Goal: Task Accomplishment & Management: Manage account settings

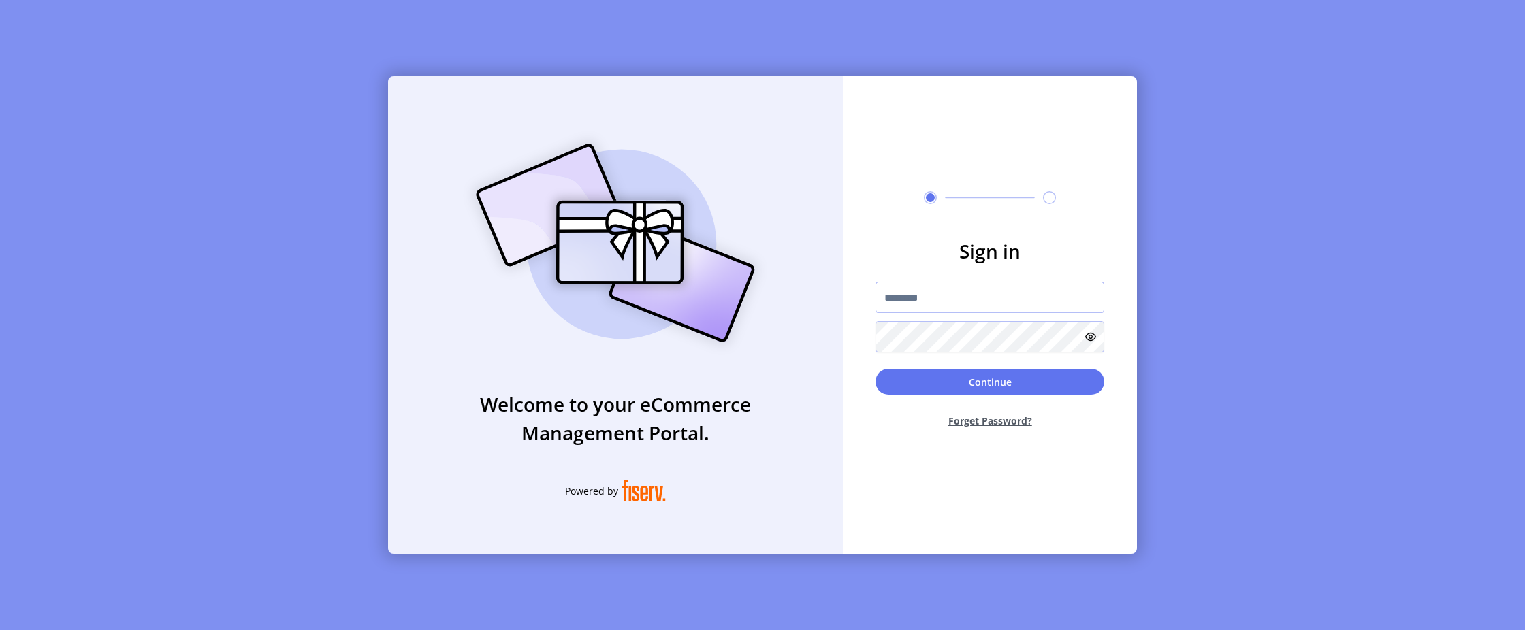
click at [951, 307] on input "text" at bounding box center [990, 297] width 229 height 31
paste input "**********"
type input "**********"
click at [951, 388] on button "Continue" at bounding box center [990, 382] width 229 height 26
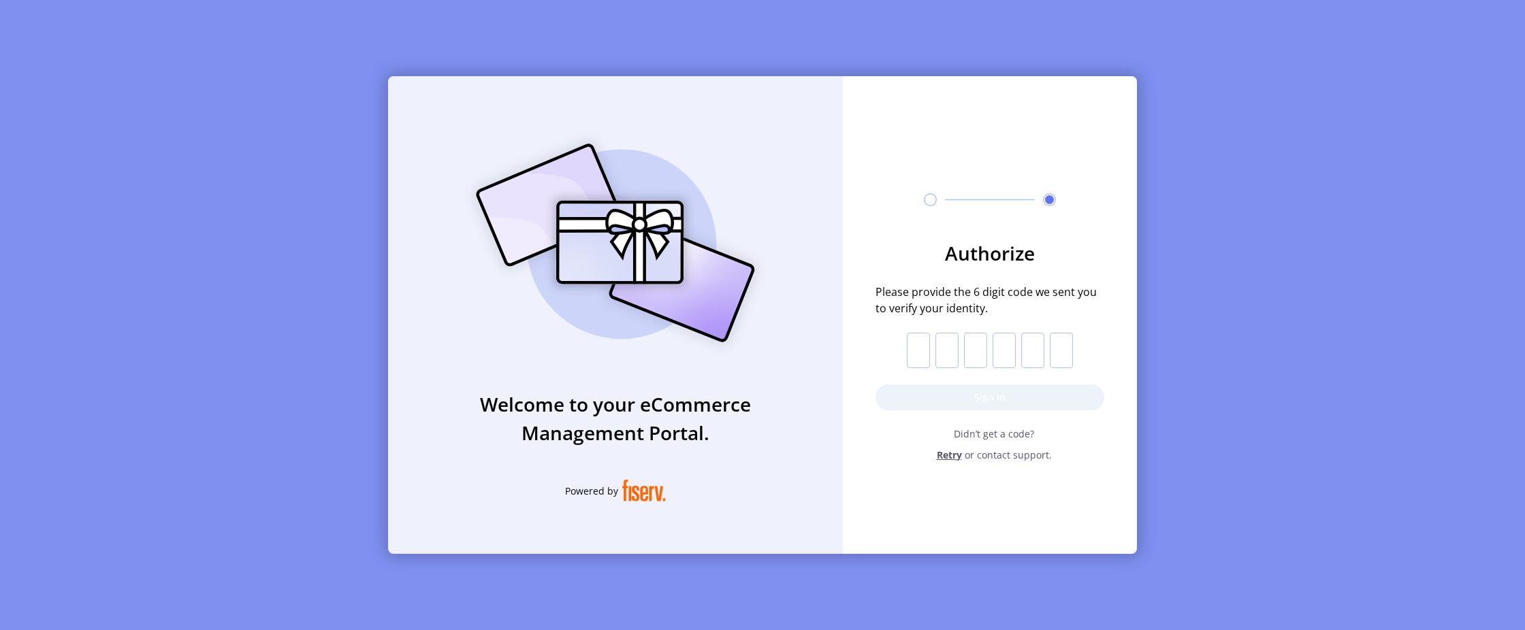
click at [914, 354] on input "text" at bounding box center [918, 350] width 23 height 35
paste input "*"
type input "*"
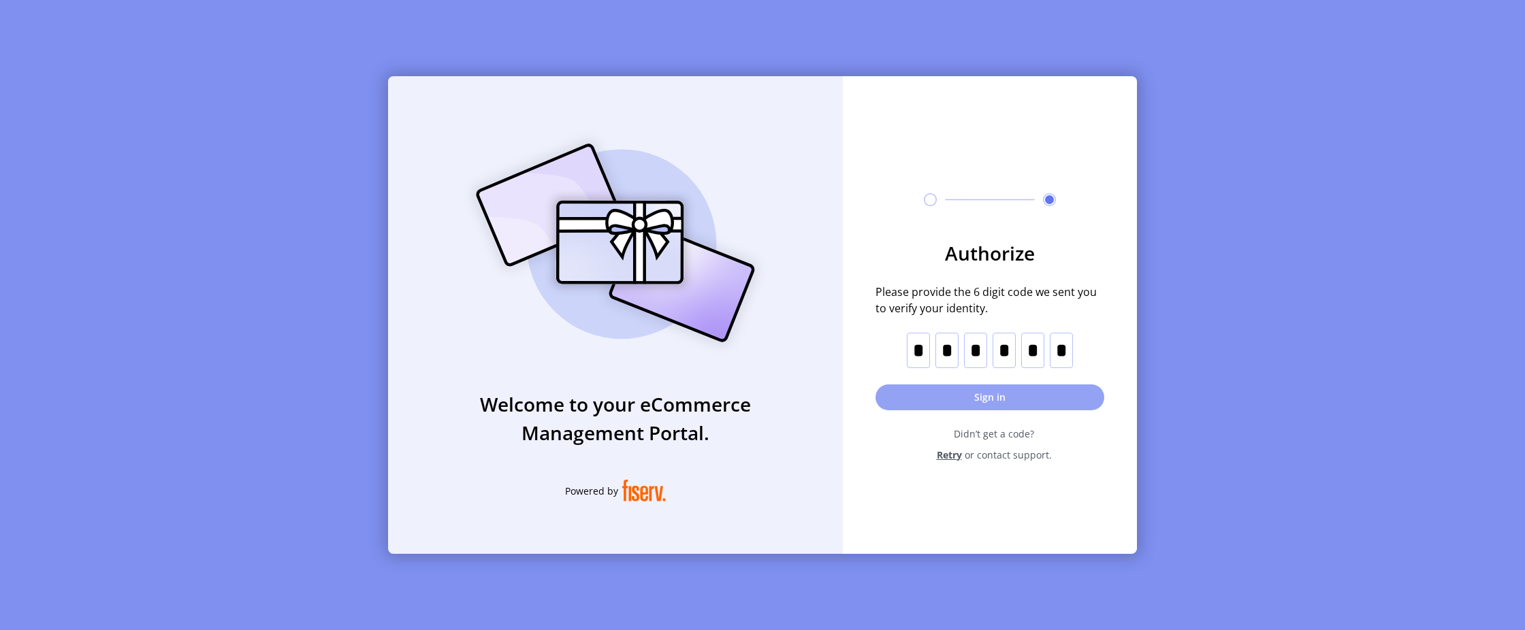
click at [933, 402] on button "Sign in" at bounding box center [990, 398] width 229 height 26
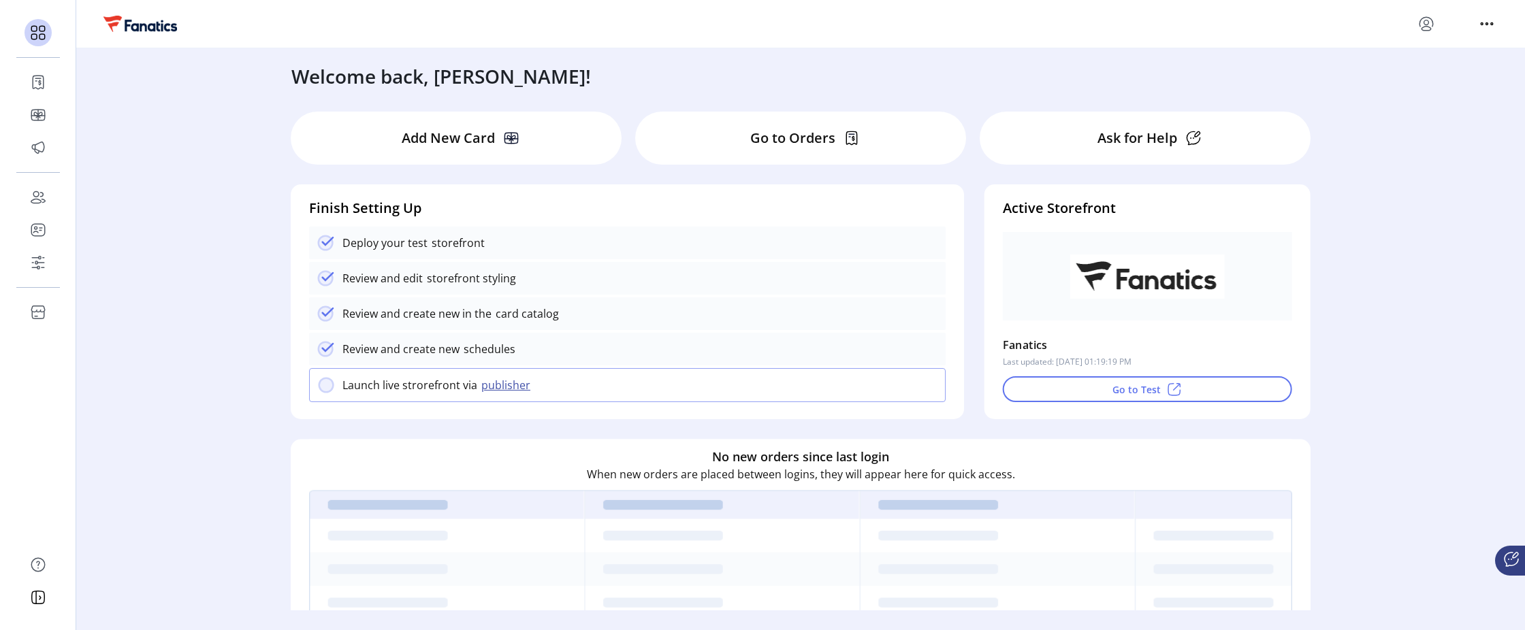
click at [1435, 16] on icon "menu" at bounding box center [1426, 24] width 22 height 22
drag, startPoint x: 1469, startPoint y: 161, endPoint x: 1489, endPoint y: 41, distance: 122.2
click at [1475, 155] on div "Welcome back, [PERSON_NAME]! Add New Card Go to Orders Ask for Help Finish Sett…" at bounding box center [800, 329] width 1449 height 562
click at [1489, 19] on icon "menu" at bounding box center [1487, 24] width 22 height 22
click at [1424, 197] on div "Welcome back, [PERSON_NAME]! Add New Card Go to Orders Ask for Help Finish Sett…" at bounding box center [800, 329] width 1449 height 562
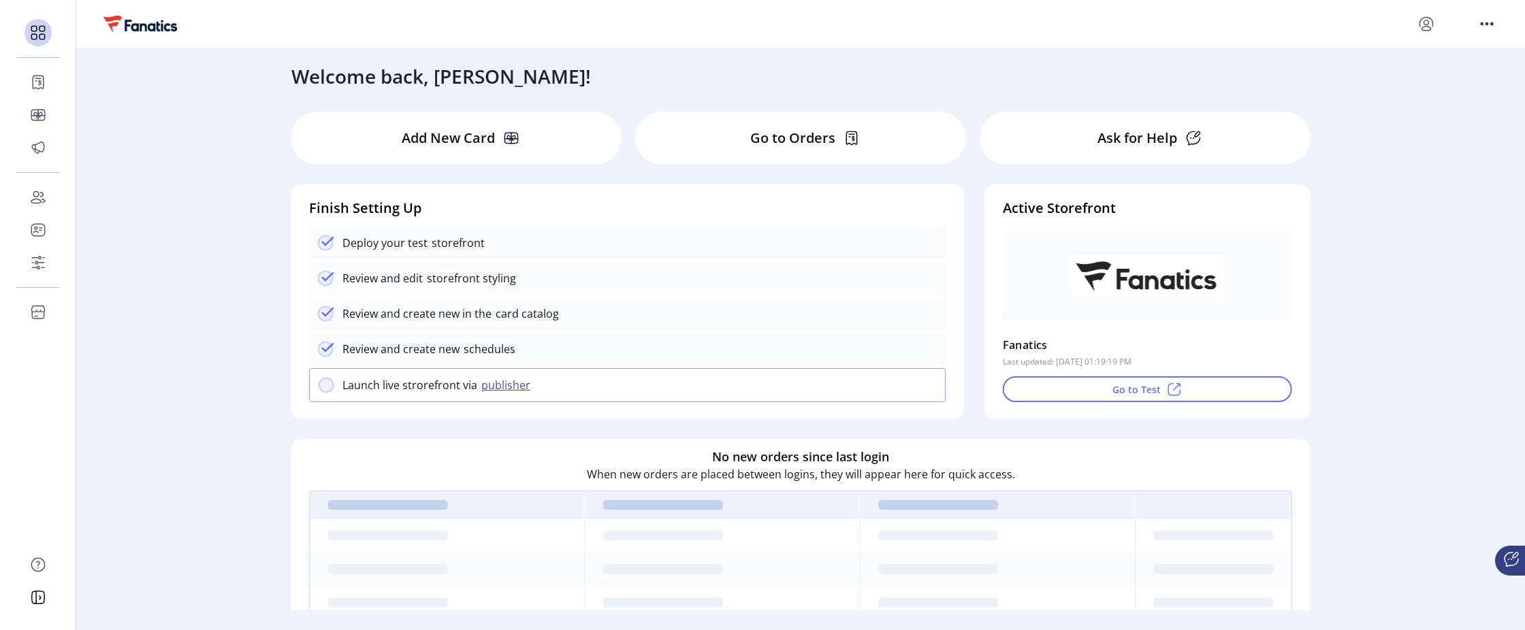
click at [1422, 25] on icon "menu" at bounding box center [1426, 24] width 22 height 22
click at [1424, 193] on div "Welcome back, [PERSON_NAME]! Add New Card Go to Orders Ask for Help Finish Sett…" at bounding box center [800, 329] width 1449 height 562
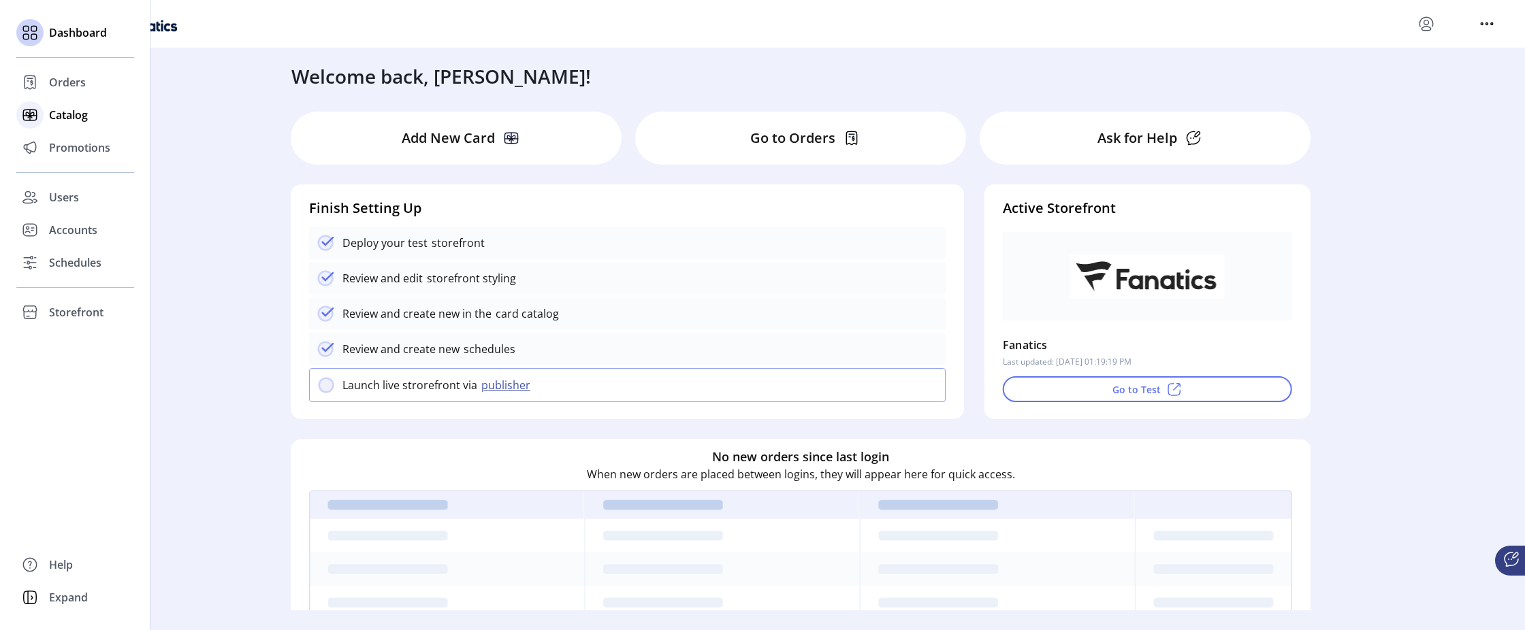
click at [82, 114] on span "Catalog" at bounding box center [68, 115] width 39 height 16
click at [75, 115] on span "Catalog" at bounding box center [68, 115] width 39 height 16
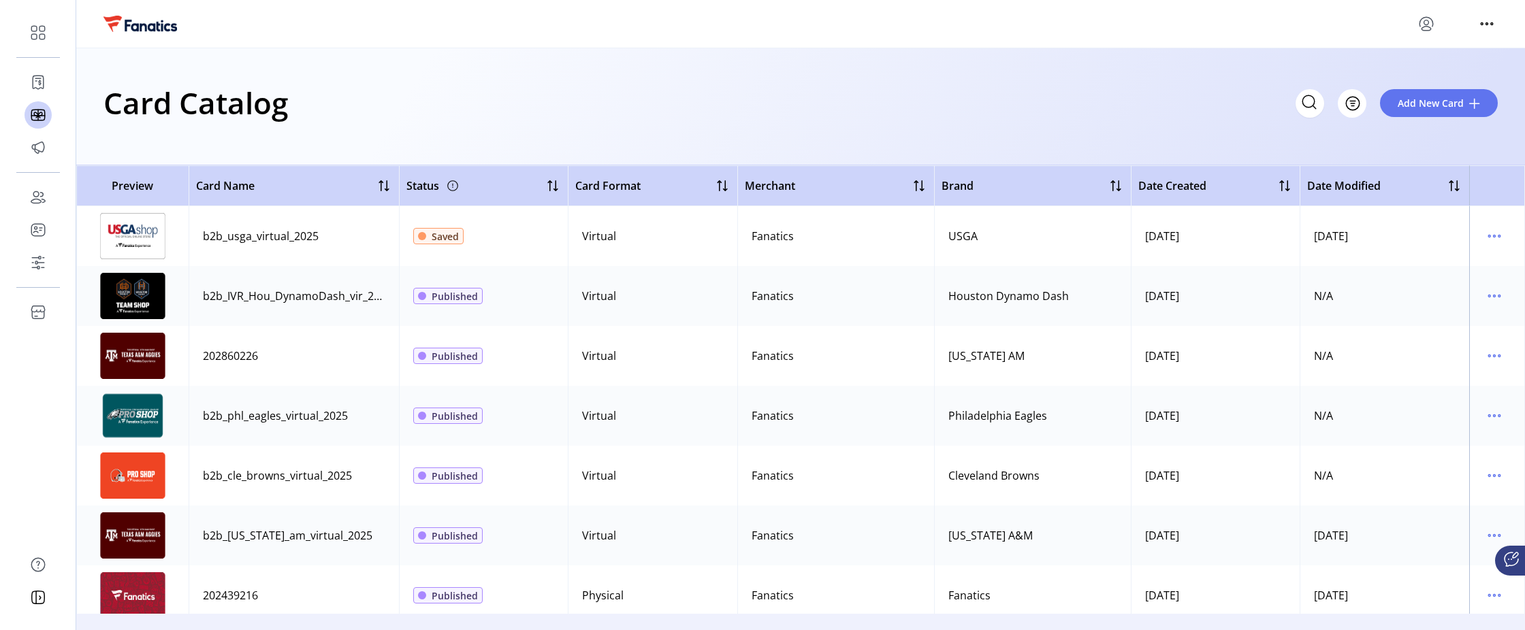
click at [1430, 25] on icon "menu" at bounding box center [1426, 24] width 22 height 22
click at [910, 110] on div "Card Catalog Filter Add New Card" at bounding box center [800, 103] width 1394 height 48
click at [1491, 234] on icon "menu" at bounding box center [1495, 236] width 22 height 22
click at [1432, 282] on span "Edit Details" at bounding box center [1431, 284] width 113 height 11
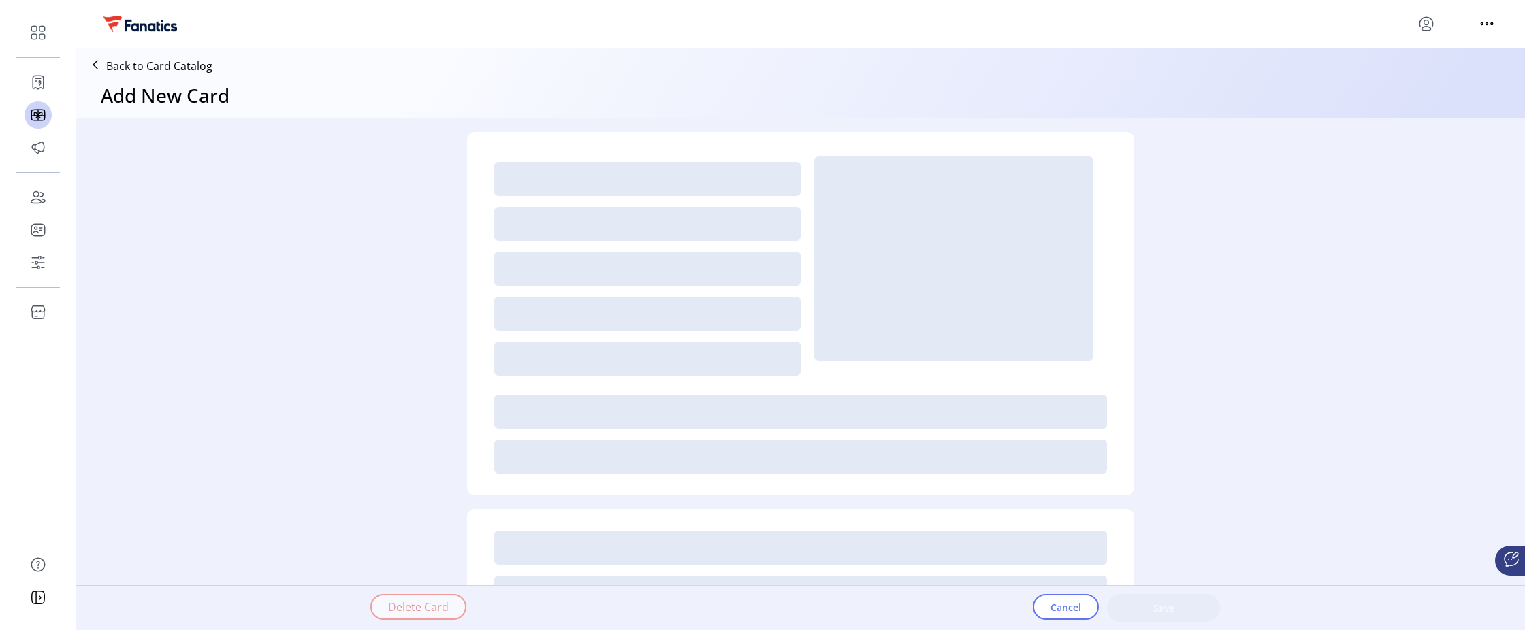
type textarea "**********"
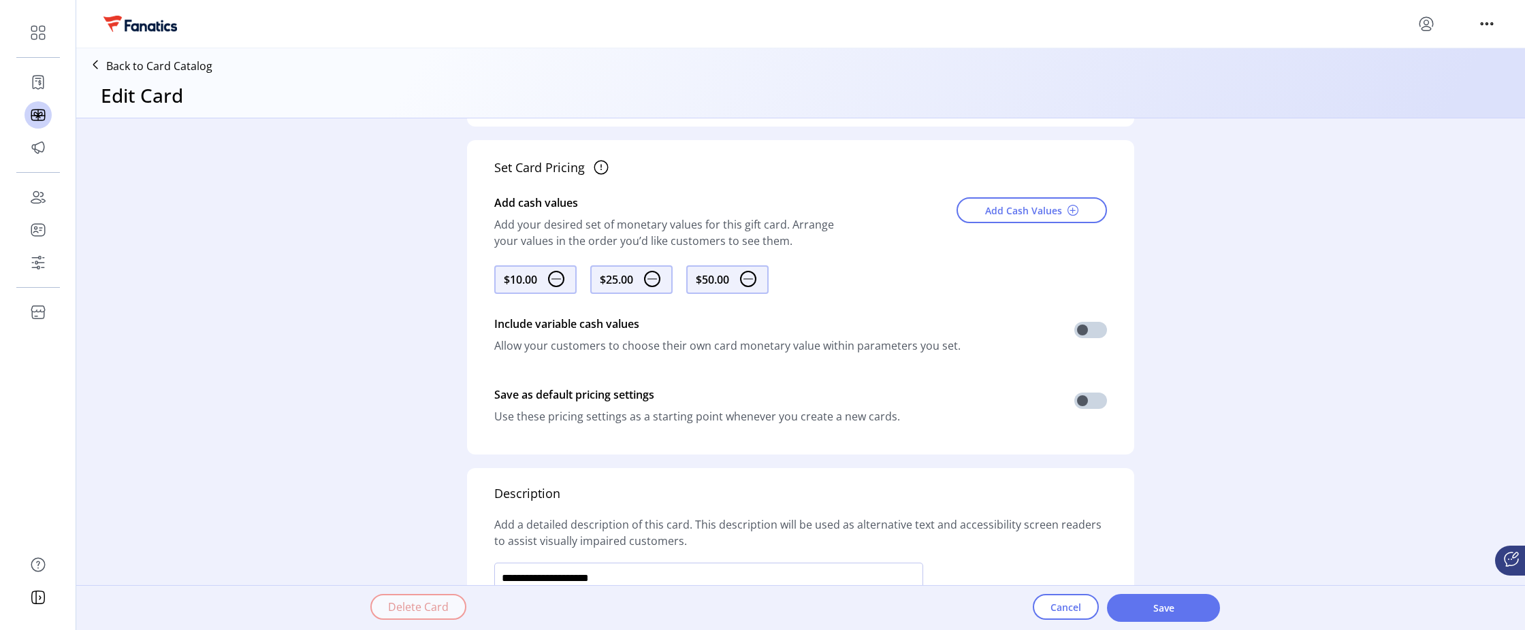
scroll to position [728, 0]
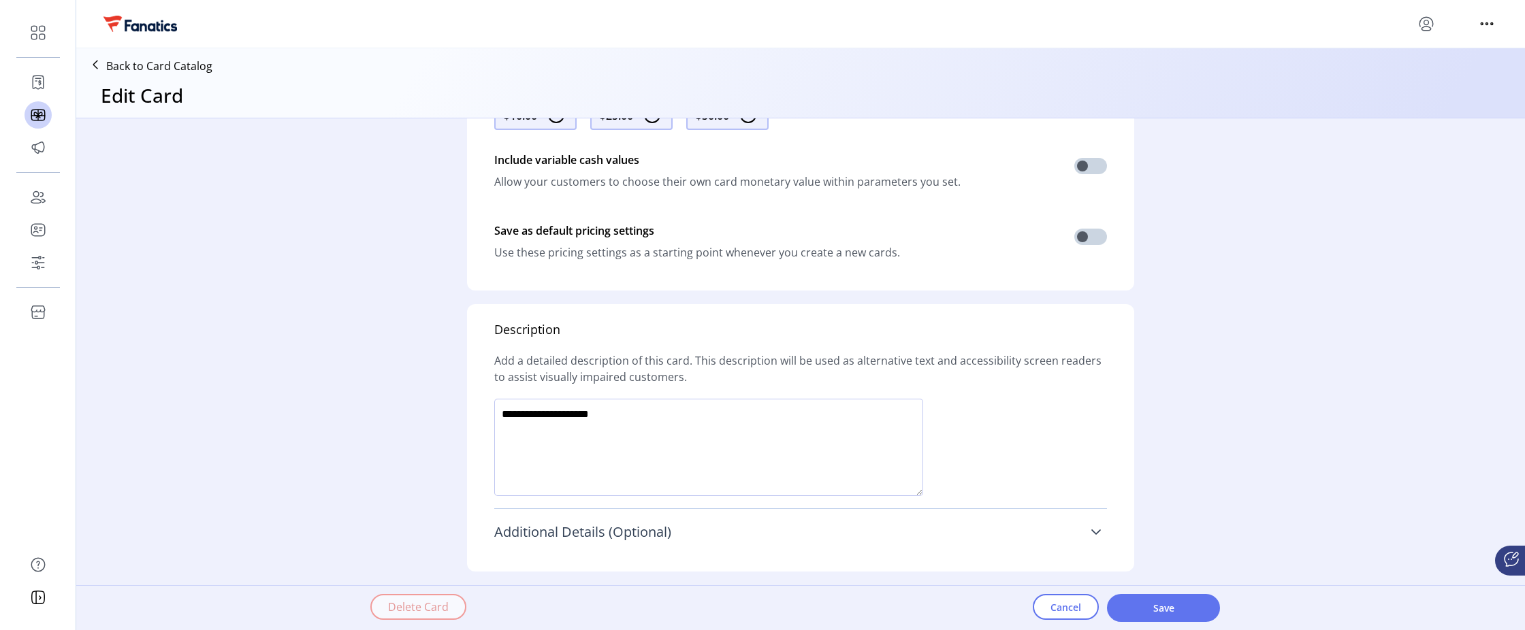
click at [543, 532] on span "Additional Details (Optional)" at bounding box center [582, 533] width 177 height 14
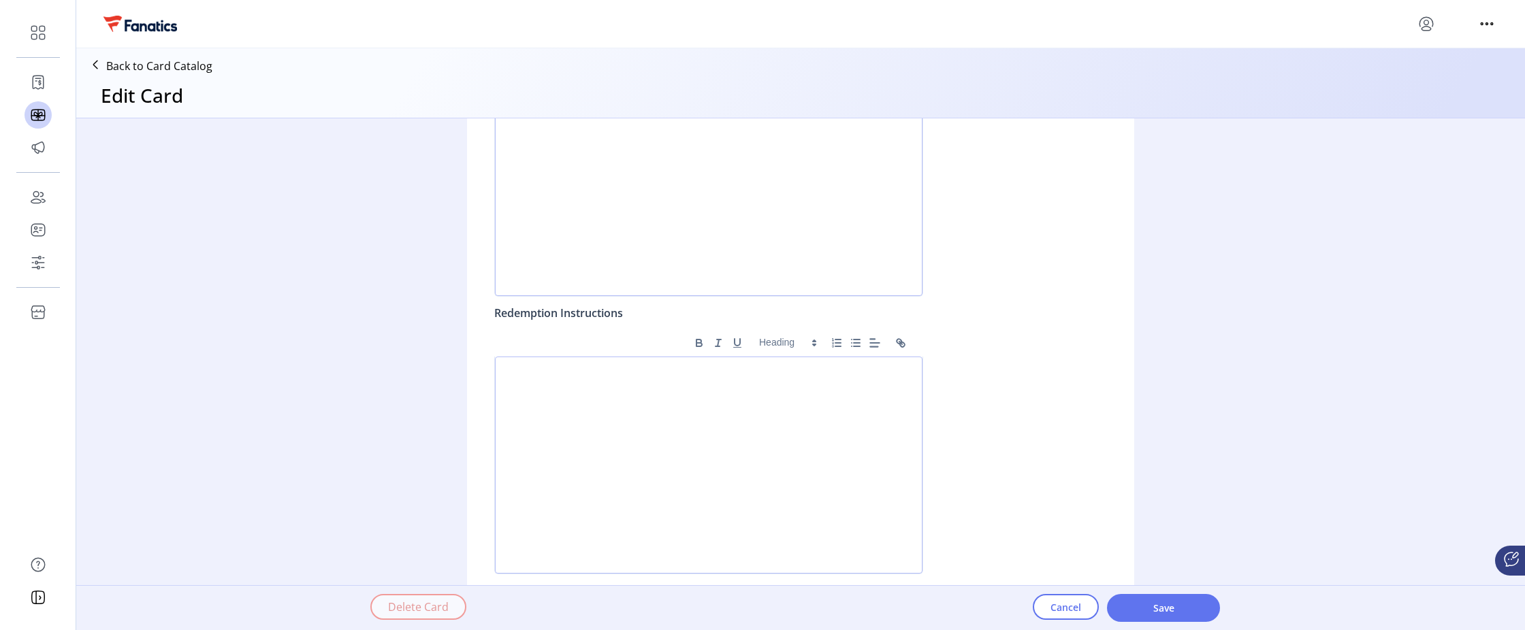
scroll to position [967, 0]
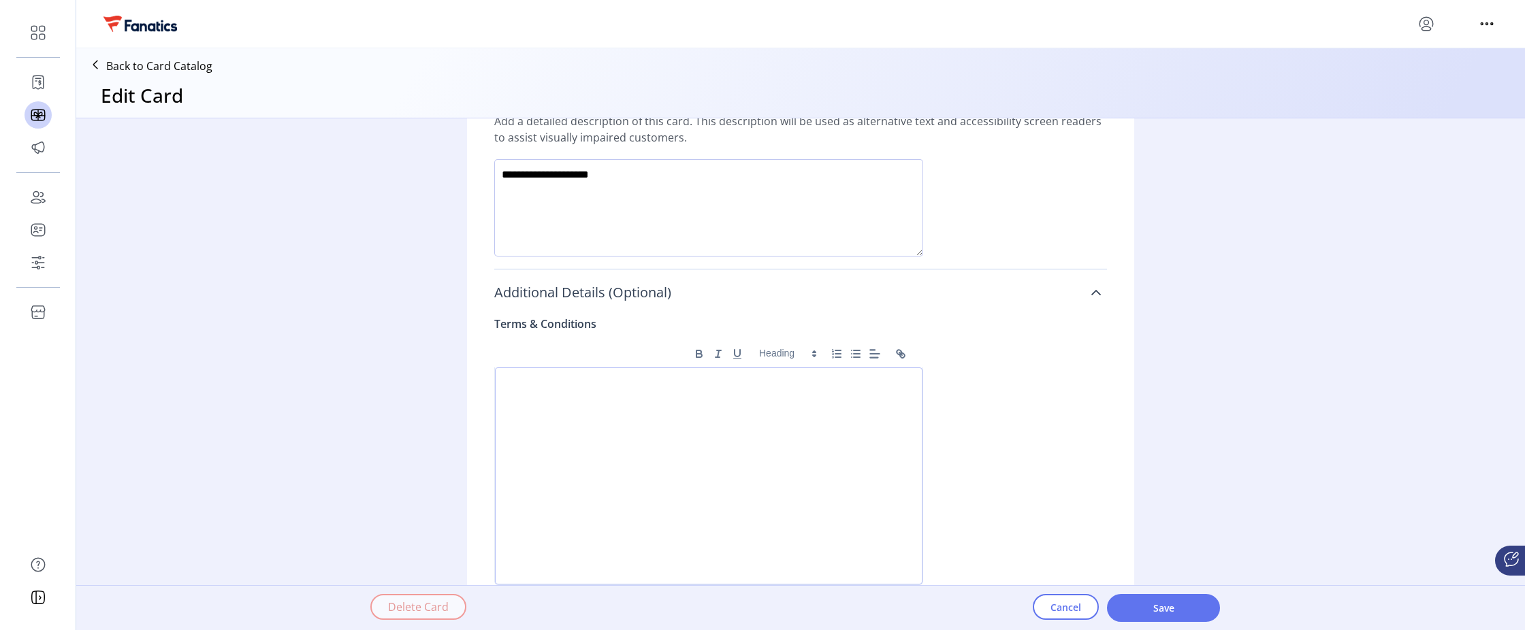
click at [559, 295] on span "Additional Details (Optional)" at bounding box center [582, 293] width 177 height 14
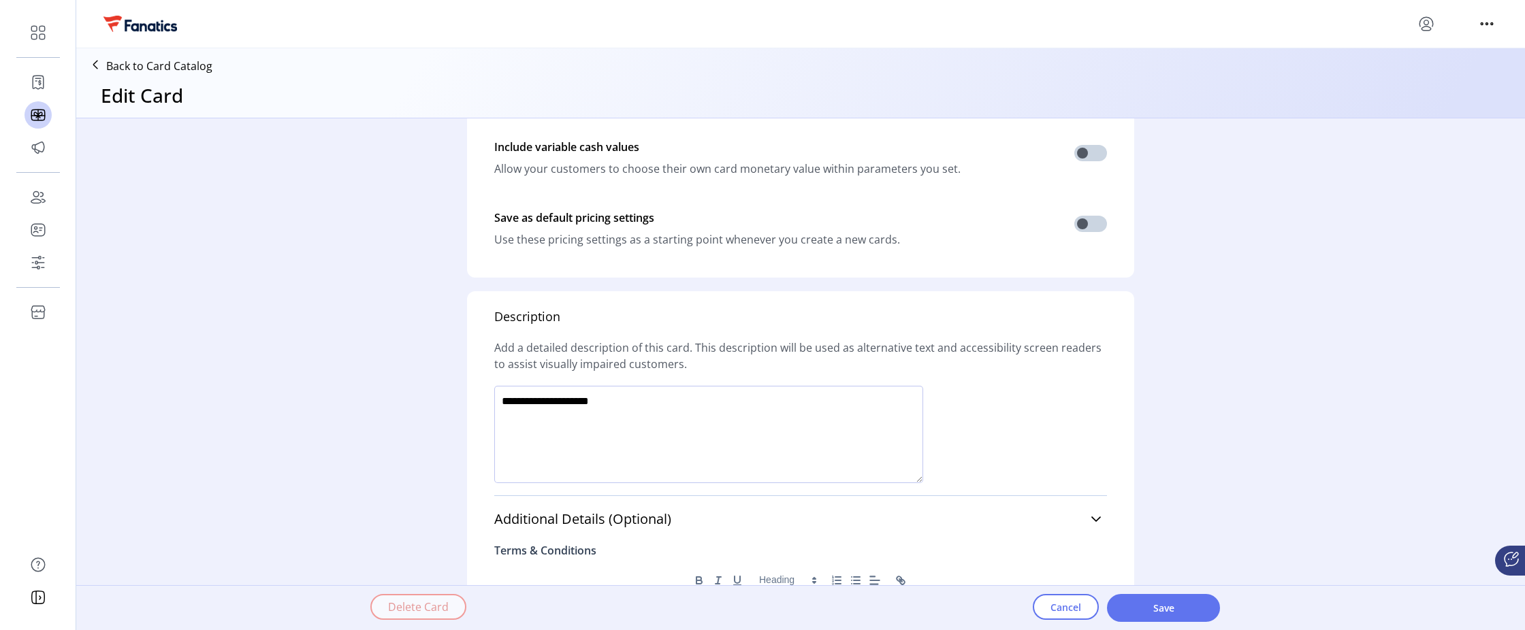
scroll to position [728, 0]
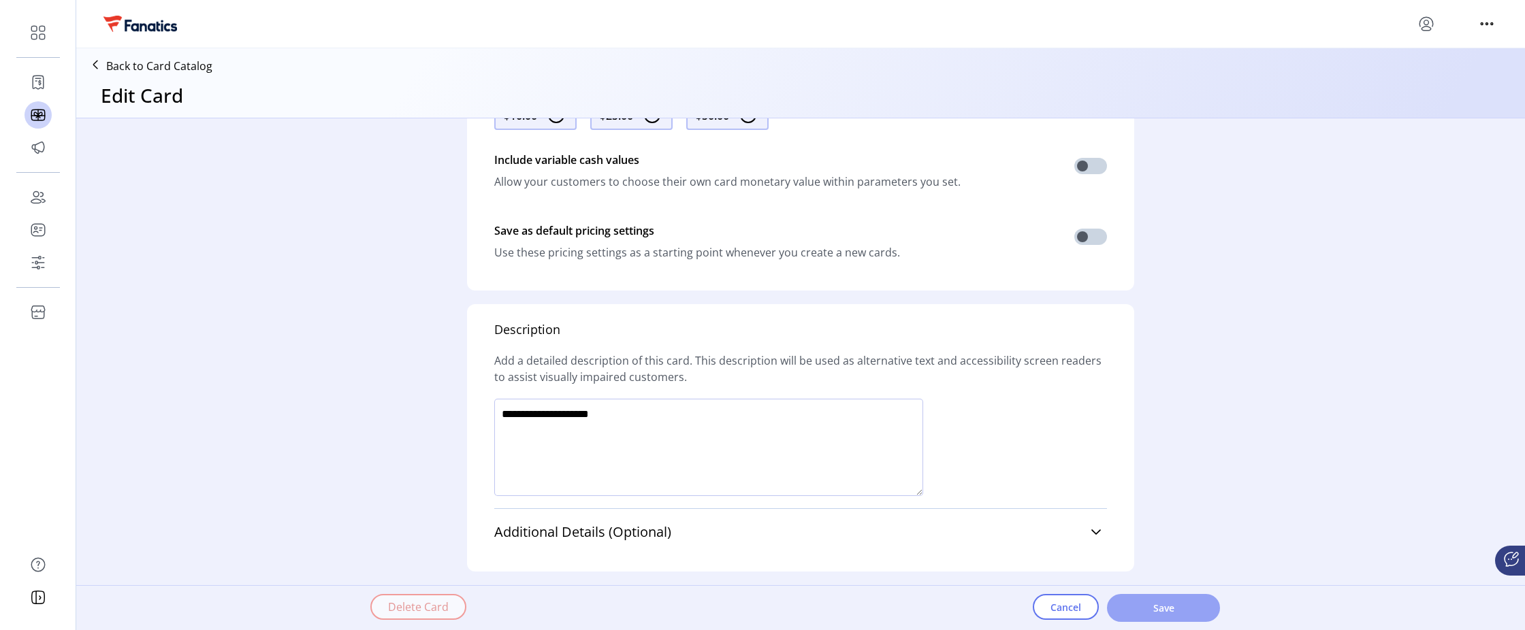
click at [1164, 609] on span "Save" at bounding box center [1164, 608] width 78 height 14
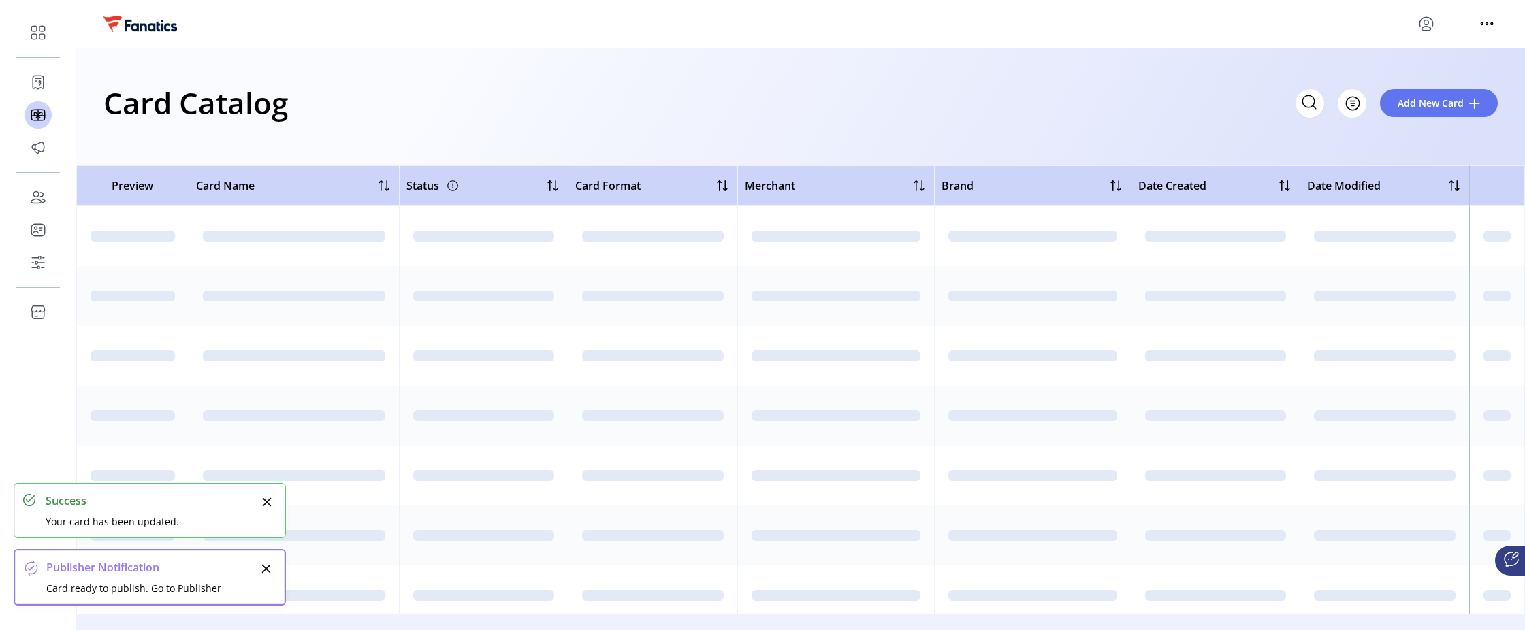
click at [131, 576] on div "Publisher Notification" at bounding box center [151, 568] width 210 height 16
click at [112, 571] on div "Publisher Notification" at bounding box center [151, 568] width 210 height 16
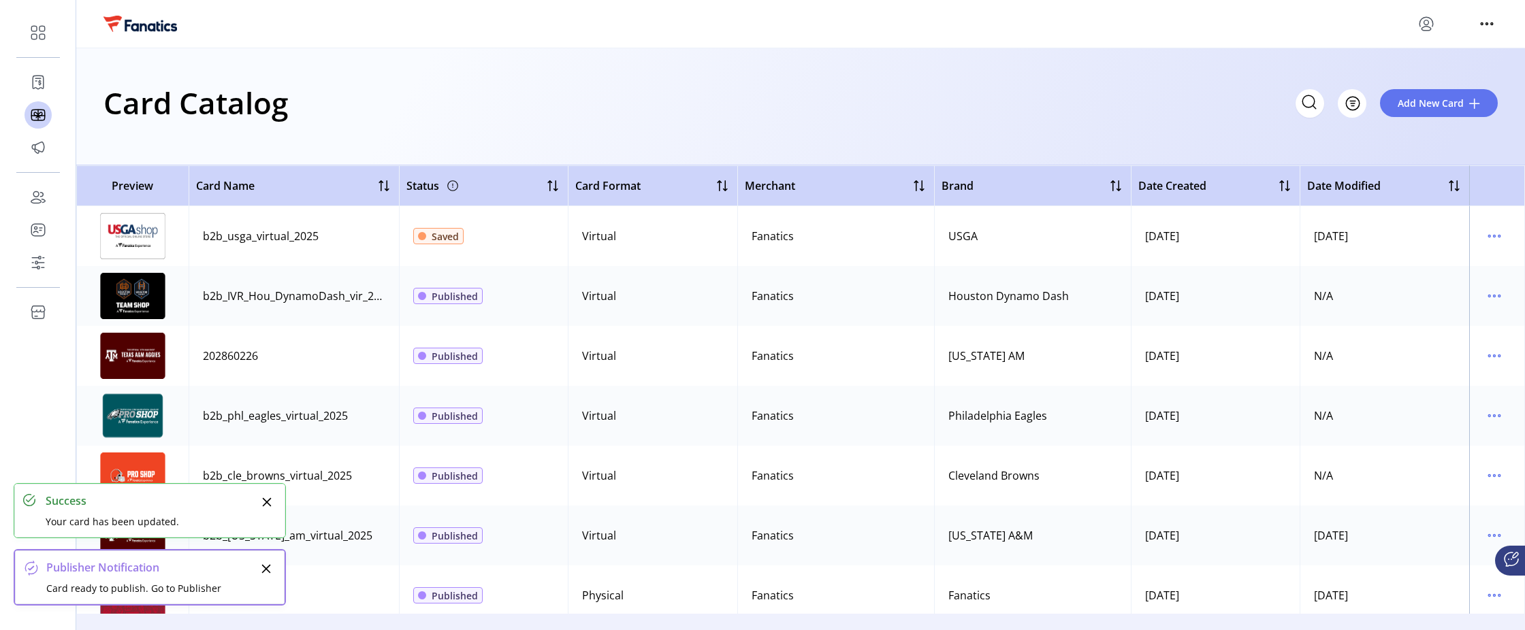
click at [121, 588] on div "Card ready to publish. Go to Publisher" at bounding box center [151, 588] width 210 height 14
click at [74, 570] on div "Publisher Notification" at bounding box center [151, 568] width 210 height 16
click at [508, 89] on div "Card Catalog Filter Add New Card" at bounding box center [800, 103] width 1394 height 48
click at [882, 111] on div "Card Catalog Filter Add New Card" at bounding box center [800, 103] width 1394 height 48
click at [1428, 29] on icon "menu" at bounding box center [1426, 24] width 22 height 22
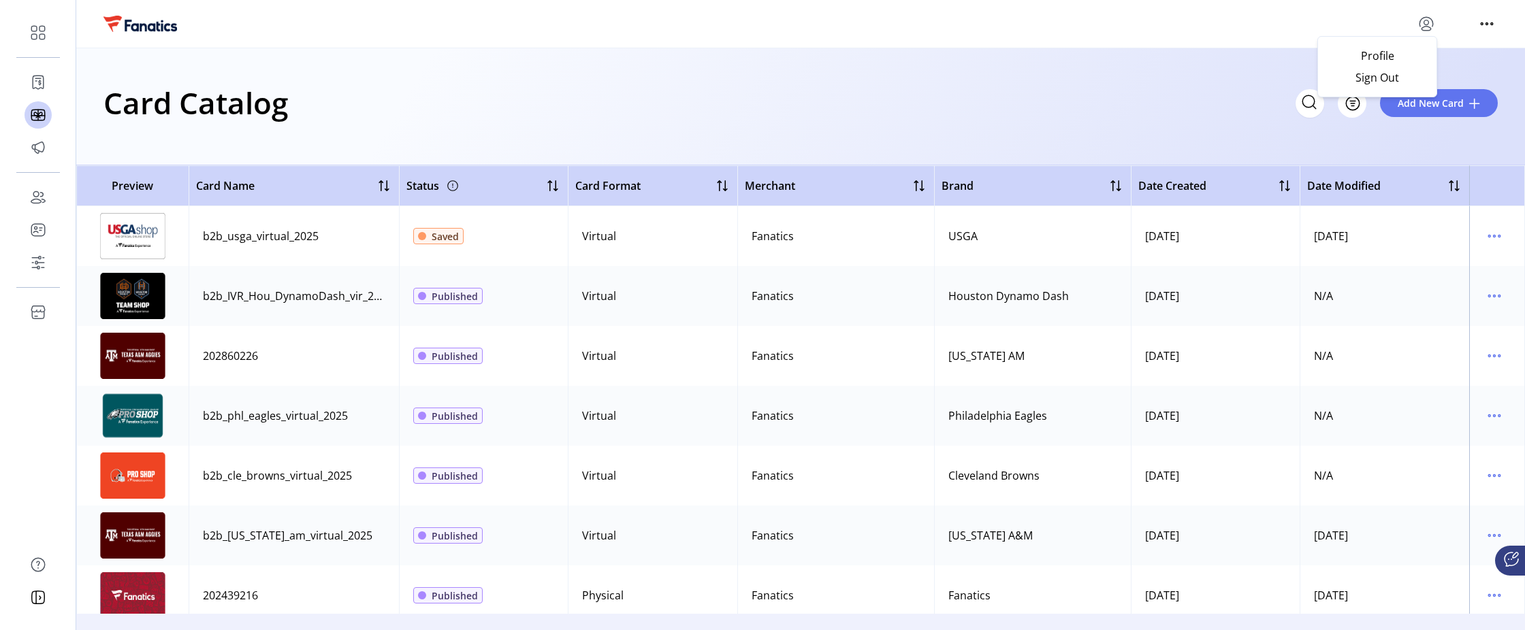
click at [1127, 54] on div "Card Catalog Filter Add New Card" at bounding box center [800, 106] width 1449 height 117
click at [1495, 24] on icon "menu" at bounding box center [1487, 24] width 22 height 22
click at [931, 109] on div "Card Catalog Filter Add New Card" at bounding box center [800, 103] width 1394 height 48
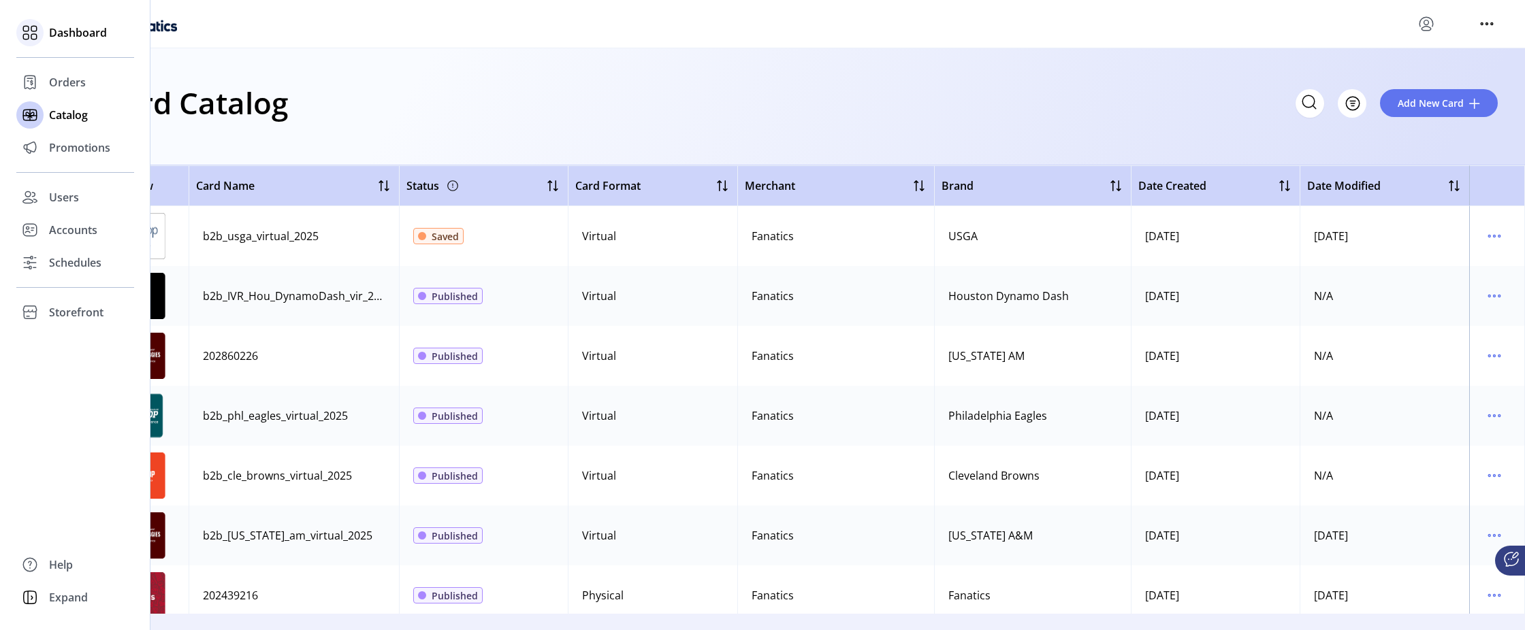
click at [65, 32] on span "Dashboard" at bounding box center [78, 33] width 58 height 16
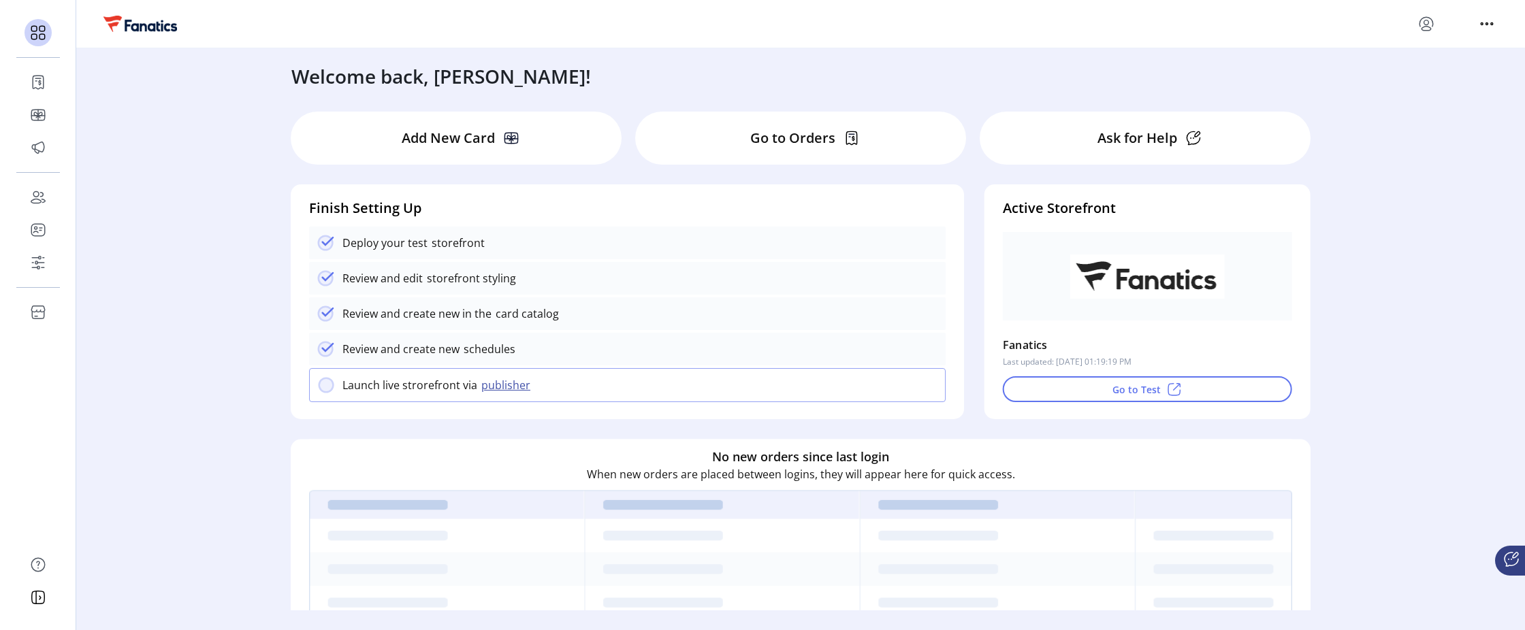
click at [520, 146] on div "Add New Card" at bounding box center [456, 138] width 331 height 53
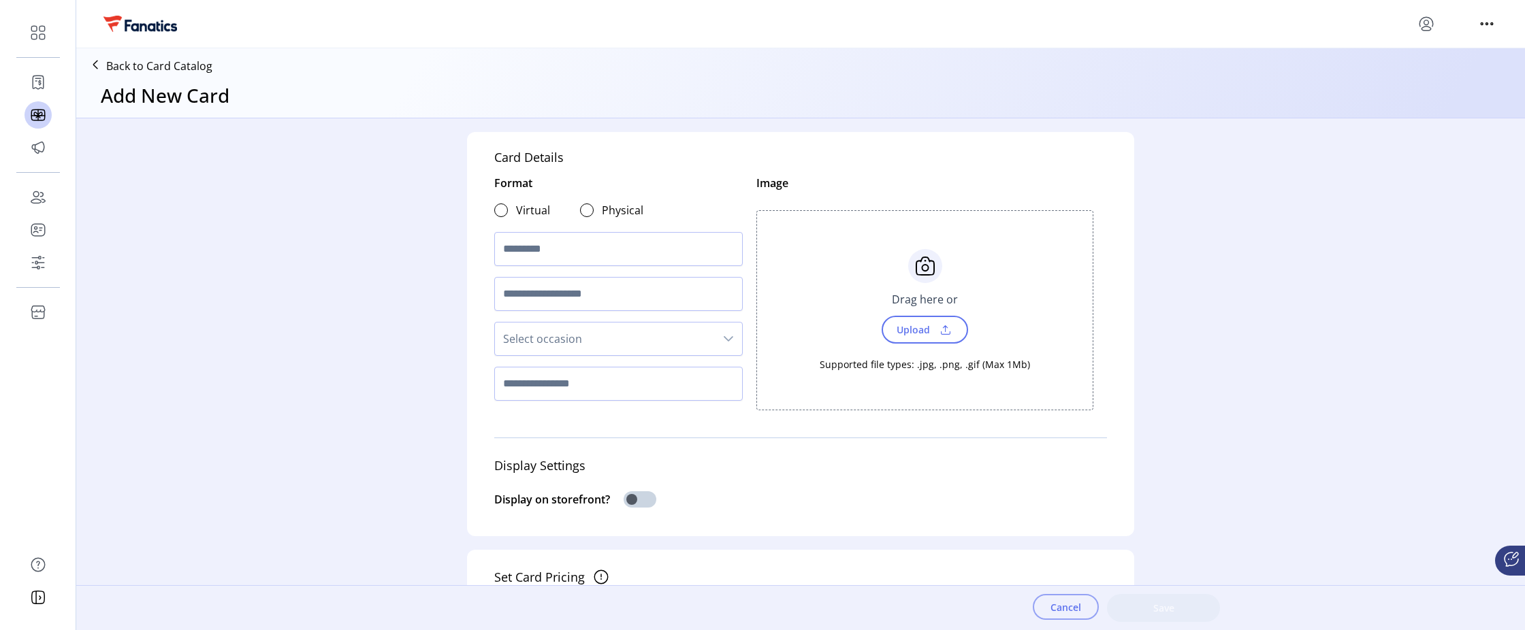
click at [1059, 603] on span "Cancel" at bounding box center [1066, 607] width 31 height 14
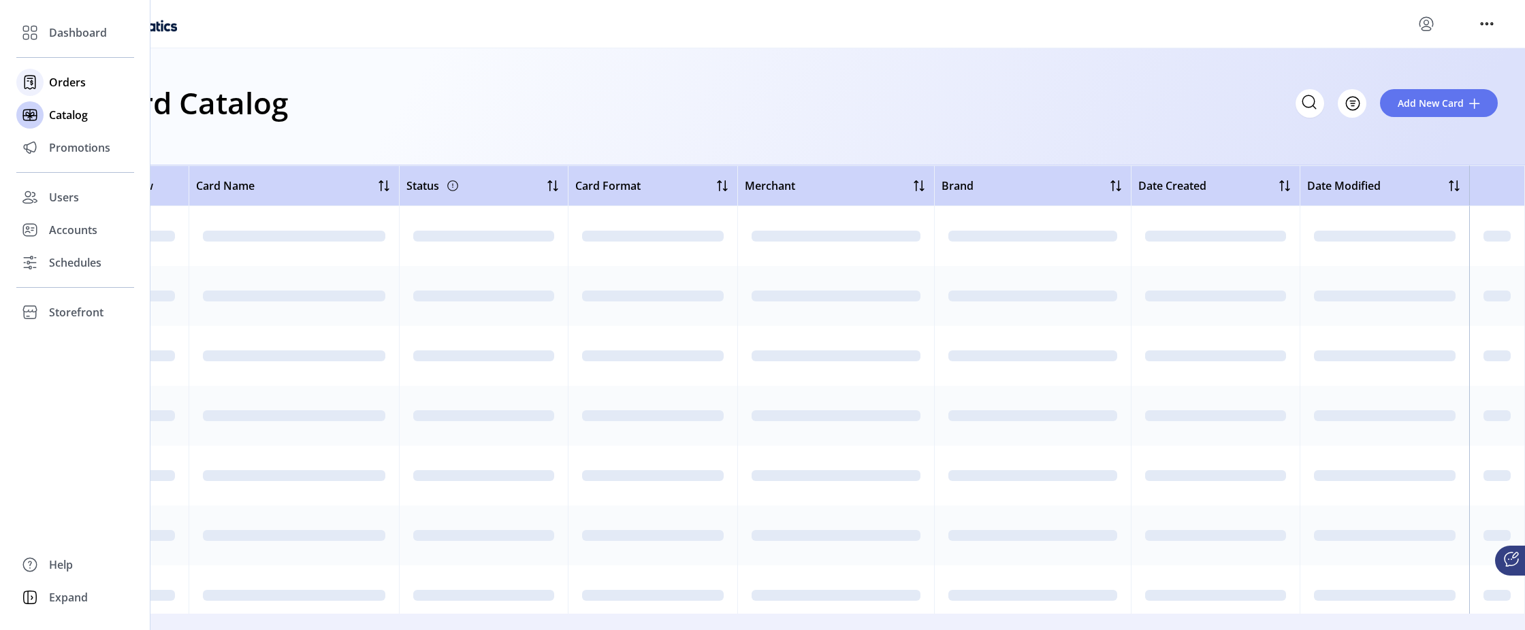
click at [50, 79] on span "Orders" at bounding box center [67, 82] width 37 height 16
